Goal: Check status: Check status

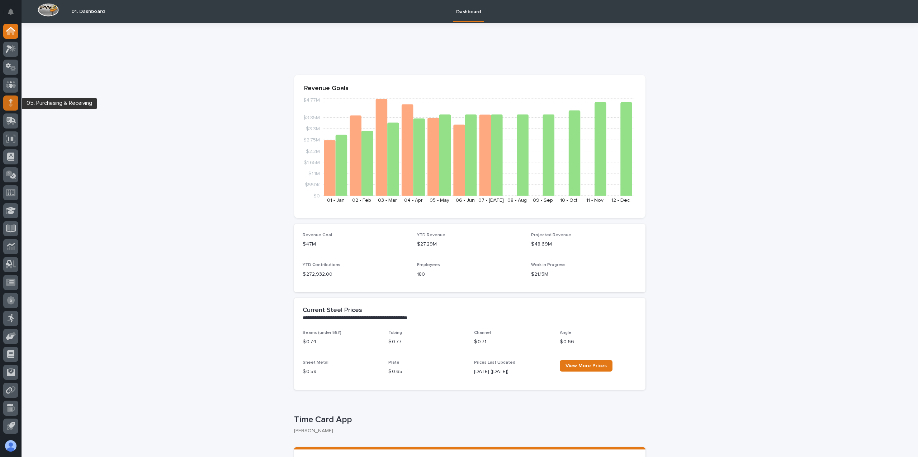
click at [11, 107] on div at bounding box center [10, 102] width 15 height 15
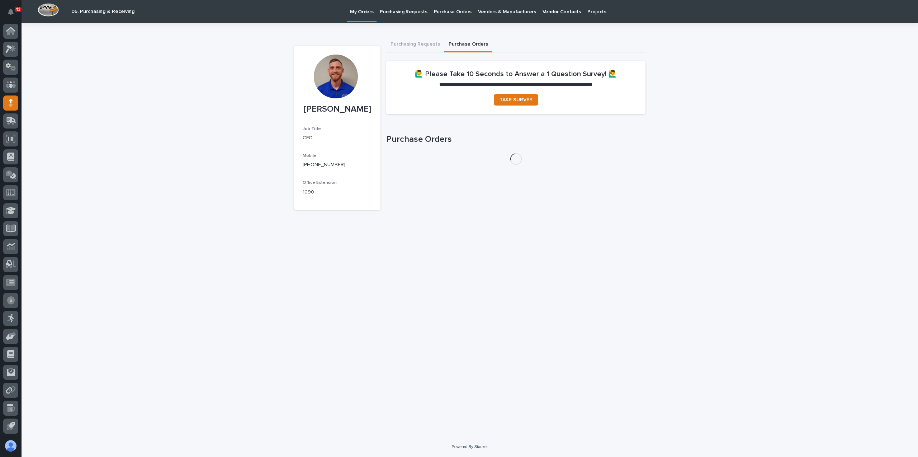
click at [466, 48] on button "Purchase Orders" at bounding box center [468, 44] width 48 height 15
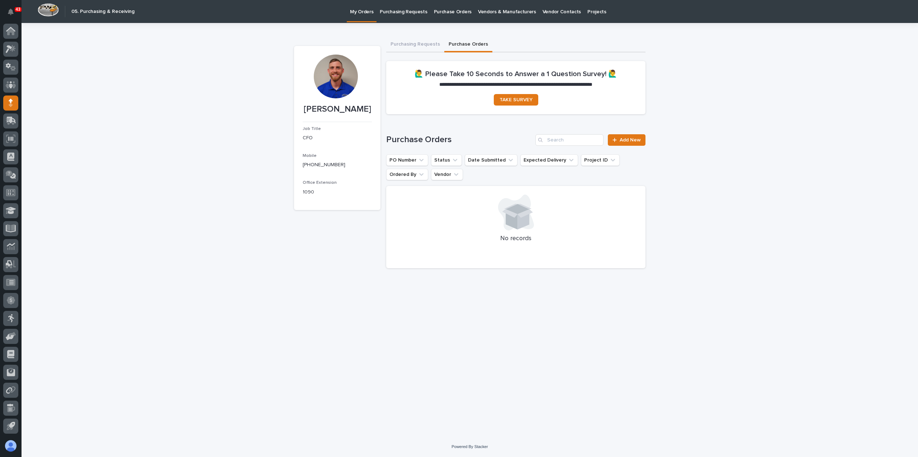
click at [453, 12] on p "Purchase Orders" at bounding box center [453, 7] width 38 height 15
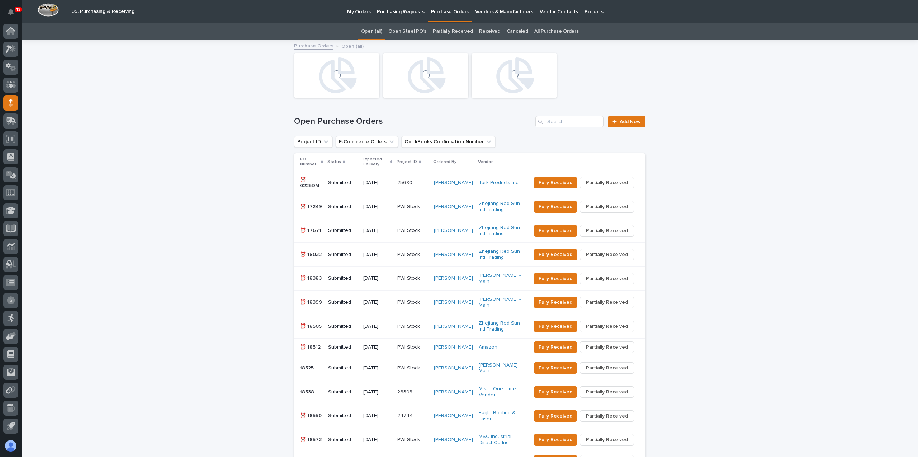
click at [544, 29] on link "All Purchase Orders" at bounding box center [557, 31] width 44 height 17
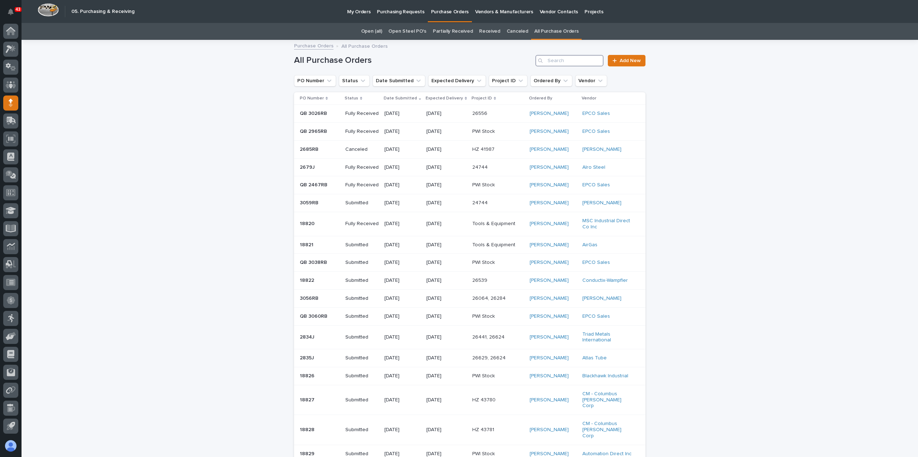
click at [561, 63] on input "Search" at bounding box center [570, 60] width 68 height 11
paste input "18668"
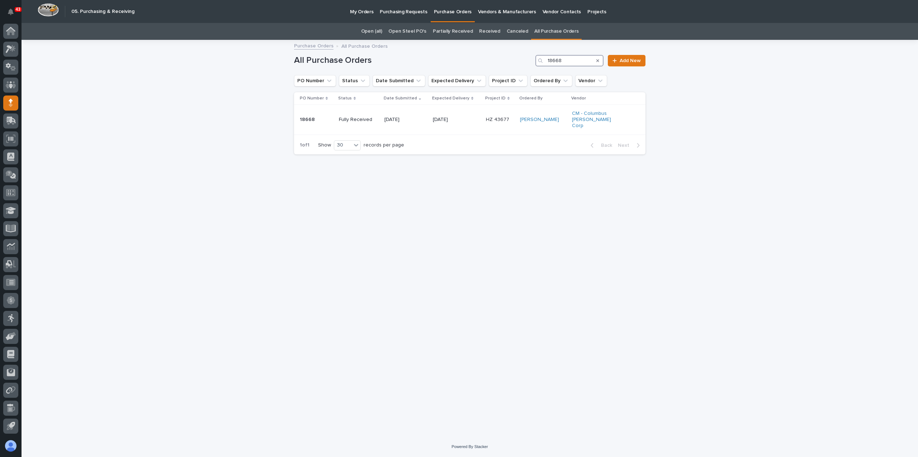
type input "18668"
click at [12, 30] on icon at bounding box center [10, 31] width 7 height 7
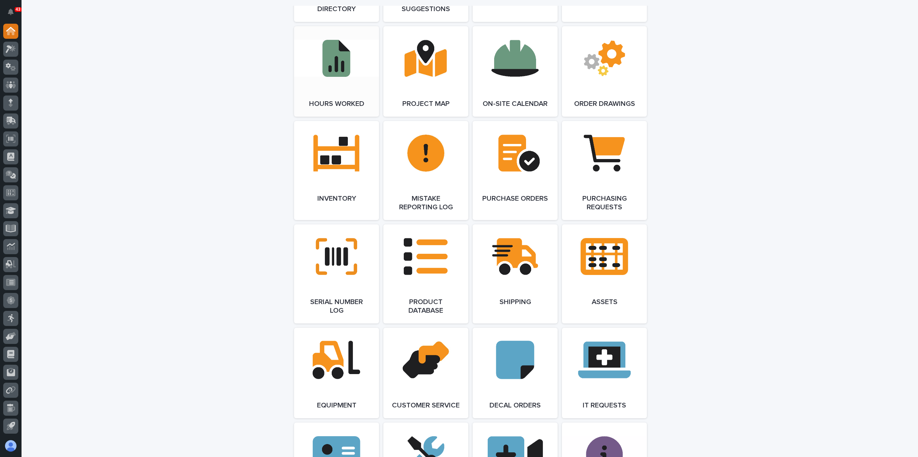
scroll to position [646, 0]
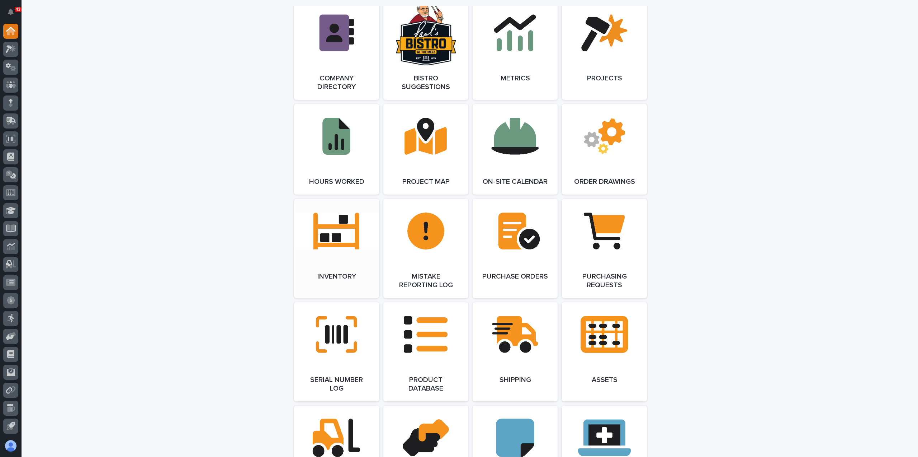
click at [338, 251] on link "Open Link" at bounding box center [336, 248] width 85 height 99
click at [361, 238] on link "Open Link" at bounding box center [336, 248] width 85 height 99
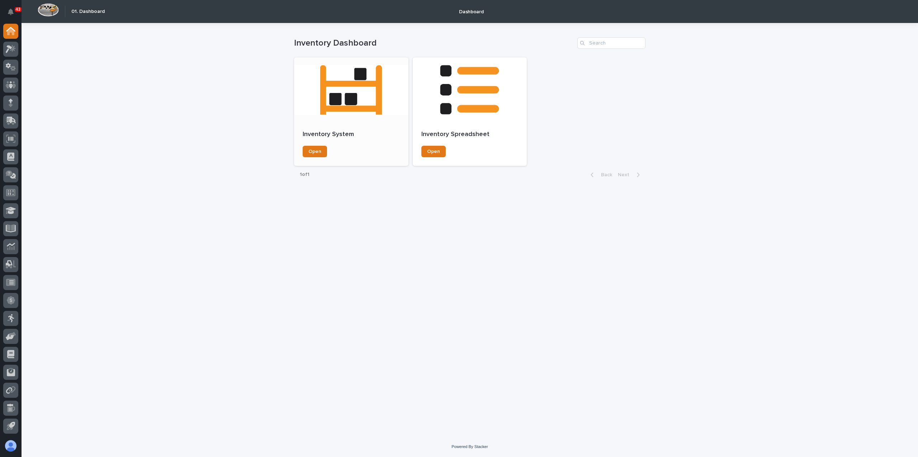
click at [343, 107] on div at bounding box center [351, 89] width 114 height 65
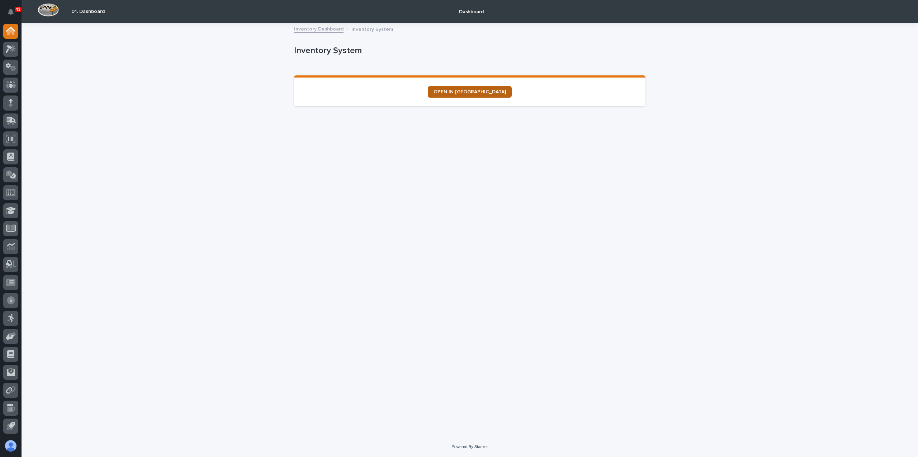
click at [452, 94] on span "OPEN IN [GEOGRAPHIC_DATA]" at bounding box center [470, 91] width 72 height 5
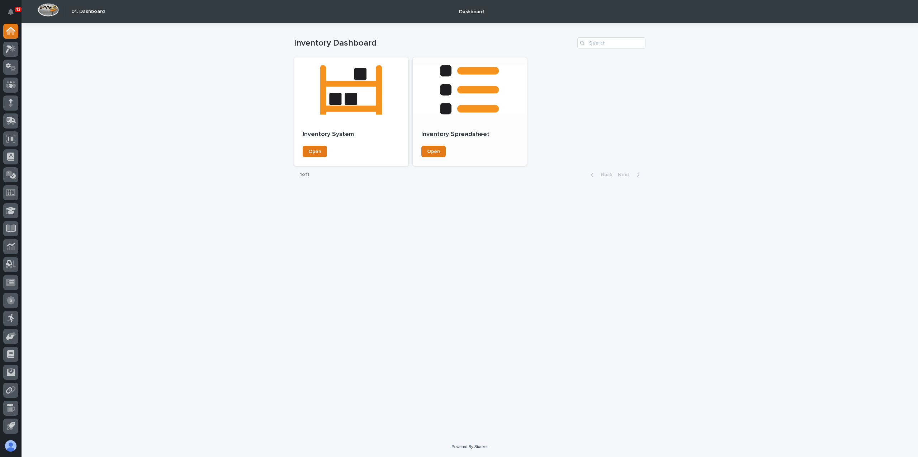
click at [457, 94] on div at bounding box center [470, 89] width 114 height 65
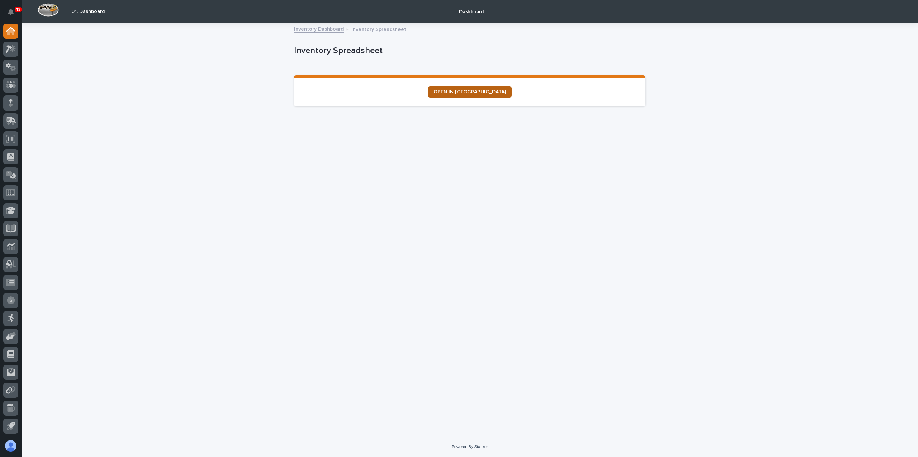
click at [474, 94] on link "OPEN IN [GEOGRAPHIC_DATA]" at bounding box center [470, 91] width 84 height 11
